Goal: Check status: Check status

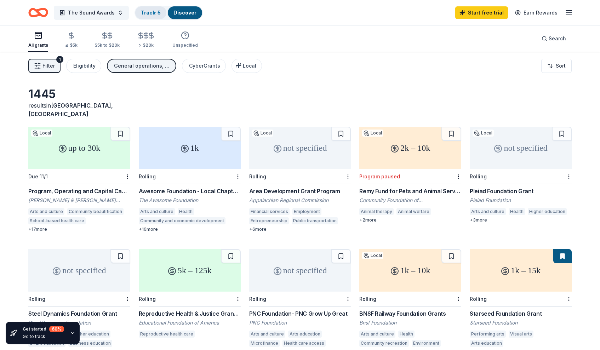
click at [146, 15] on link "Track · 5" at bounding box center [151, 13] width 20 height 6
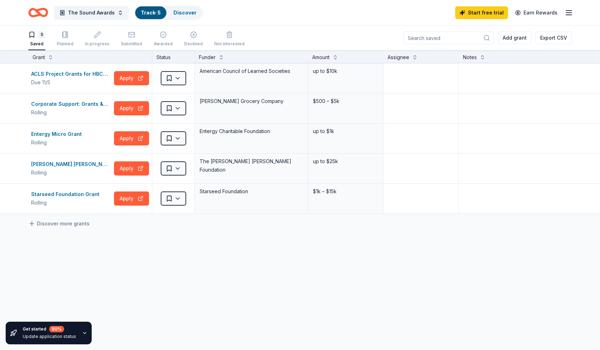
click at [152, 55] on div "Status" at bounding box center [173, 56] width 42 height 13
click at [95, 75] on div "ACLS Project Grants for HBCU Faculty" at bounding box center [71, 74] width 80 height 8
drag, startPoint x: 152, startPoint y: 59, endPoint x: 161, endPoint y: 59, distance: 9.2
click at [161, 59] on div "Grant Status Funder Amount Assignee Notes" at bounding box center [300, 56] width 600 height 13
click at [83, 333] on icon "button" at bounding box center [84, 332] width 3 height 1
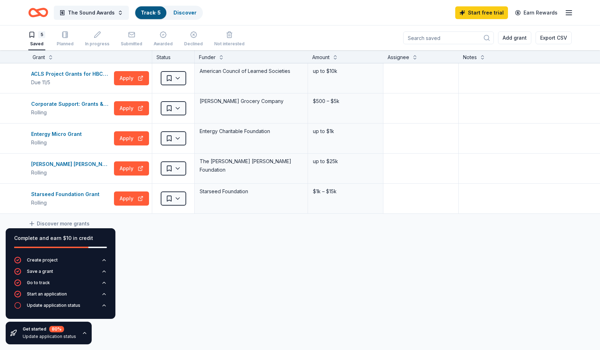
click at [180, 254] on div "ACLS Project Grants for HBCU Faculty Due 11/5 Apply Saved American Council of L…" at bounding box center [300, 205] width 600 height 284
click at [207, 10] on div "The Sound Awards Track · 5 Discover Start free trial Earn Rewards" at bounding box center [299, 12] width 543 height 17
click at [75, 13] on span "The Sound Awards" at bounding box center [91, 12] width 47 height 8
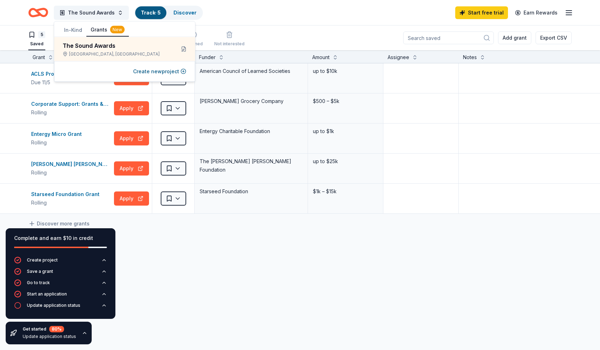
click at [76, 28] on button "In-Kind" at bounding box center [73, 30] width 27 height 13
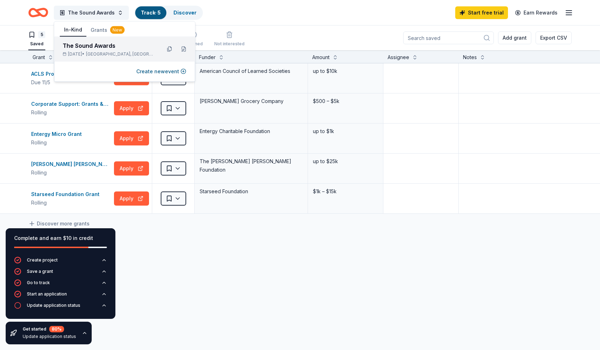
click at [81, 46] on div "The Sound Awards" at bounding box center [109, 45] width 93 height 8
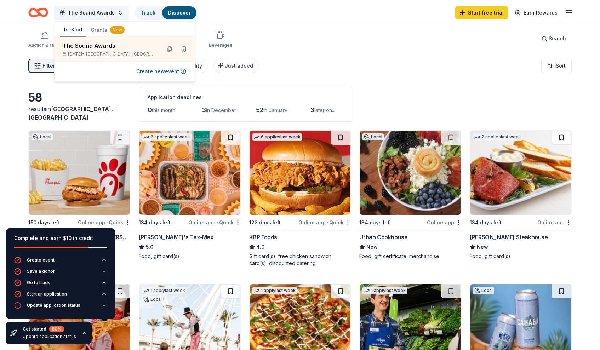
click at [322, 21] on div "The Sound Awards Track Discover Start free trial Earn Rewards" at bounding box center [299, 12] width 543 height 17
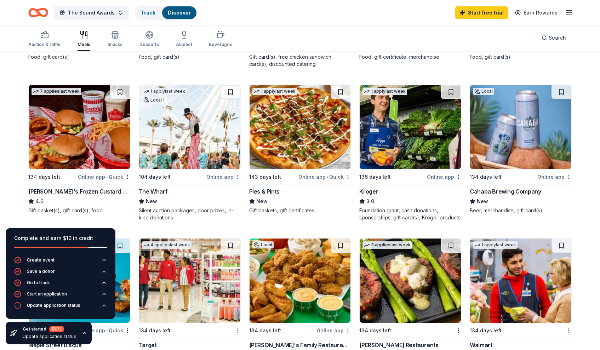
scroll to position [230, 0]
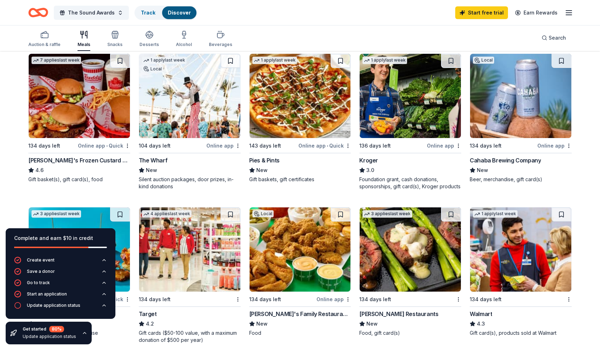
click at [84, 333] on icon "button" at bounding box center [85, 333] width 6 height 6
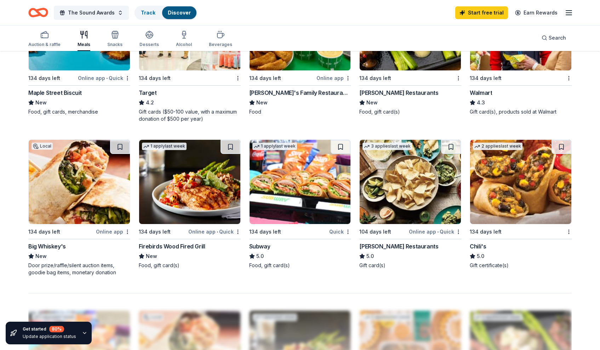
scroll to position [449, 0]
